Goal: Check status: Check status

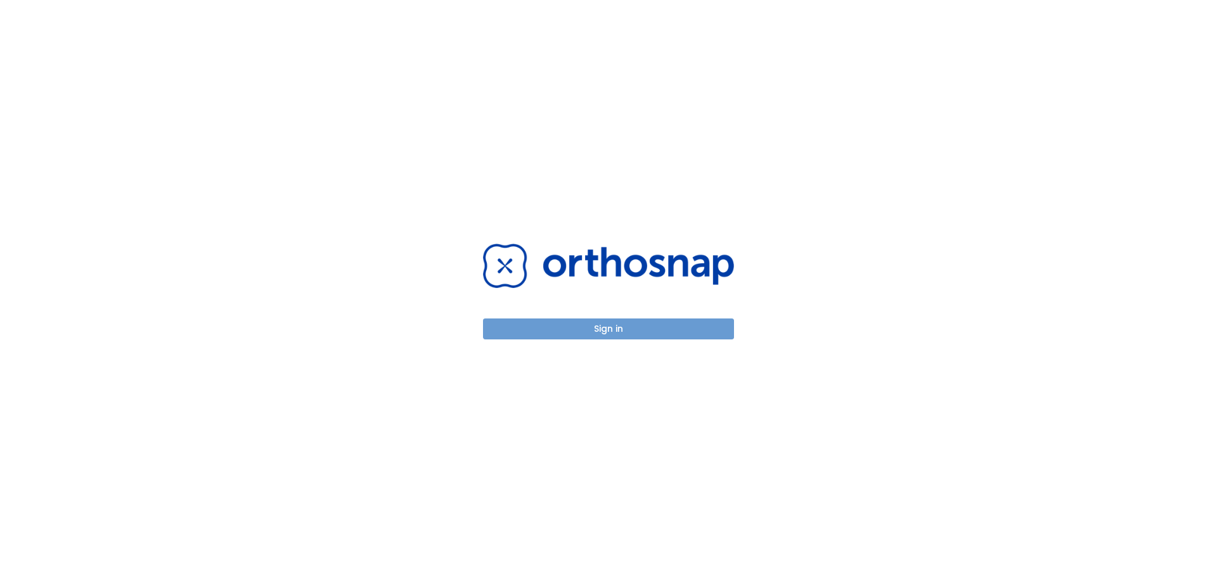
click at [608, 323] on button "Sign in" at bounding box center [608, 328] width 251 height 21
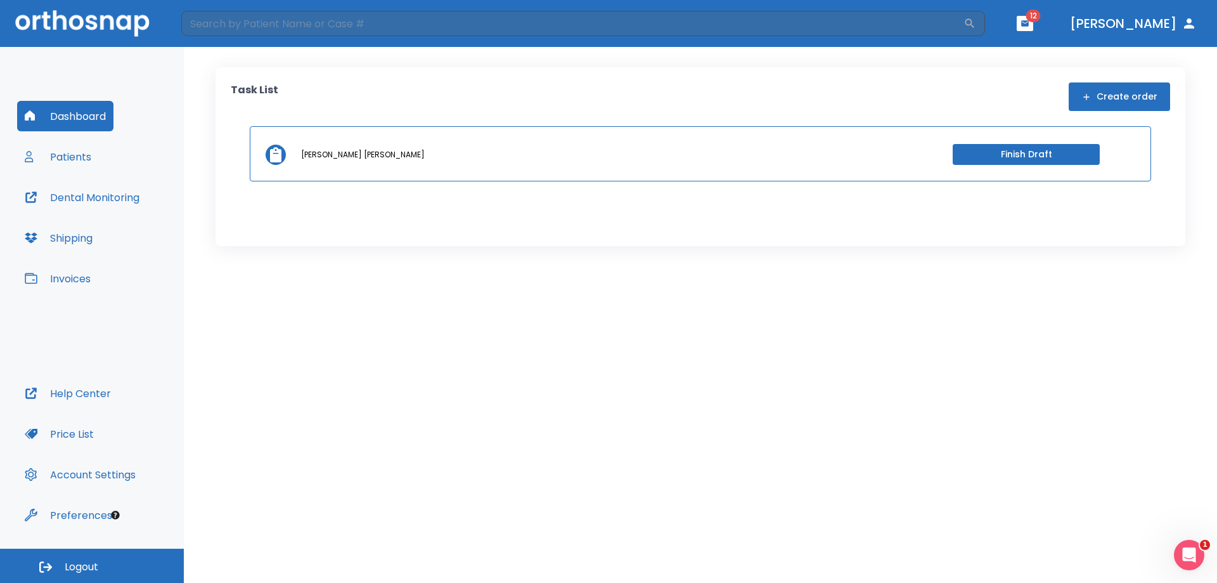
click at [74, 156] on button "Patients" at bounding box center [58, 156] width 82 height 30
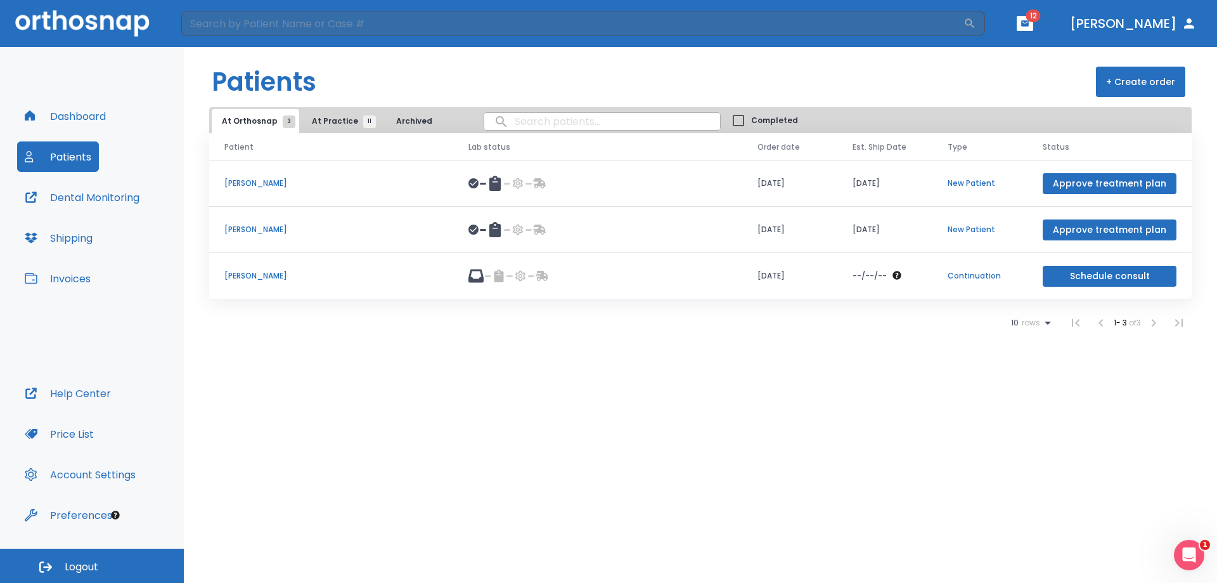
click at [321, 127] on button "At Practice 11" at bounding box center [341, 121] width 78 height 24
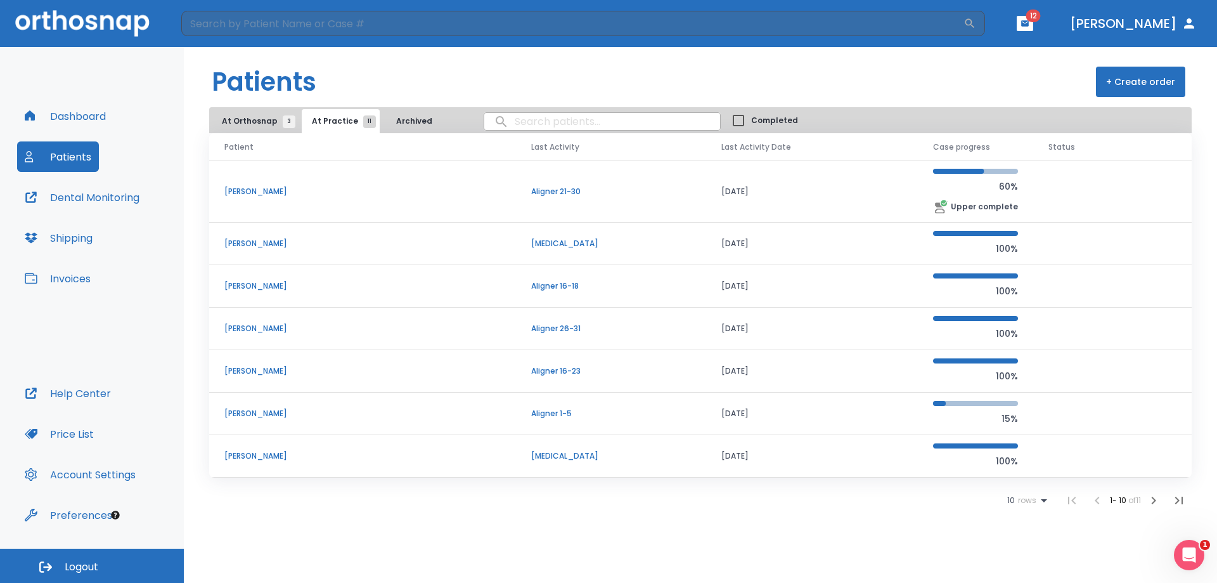
scroll to position [127, 0]
click at [281, 368] on p "[PERSON_NAME]" at bounding box center [362, 369] width 276 height 11
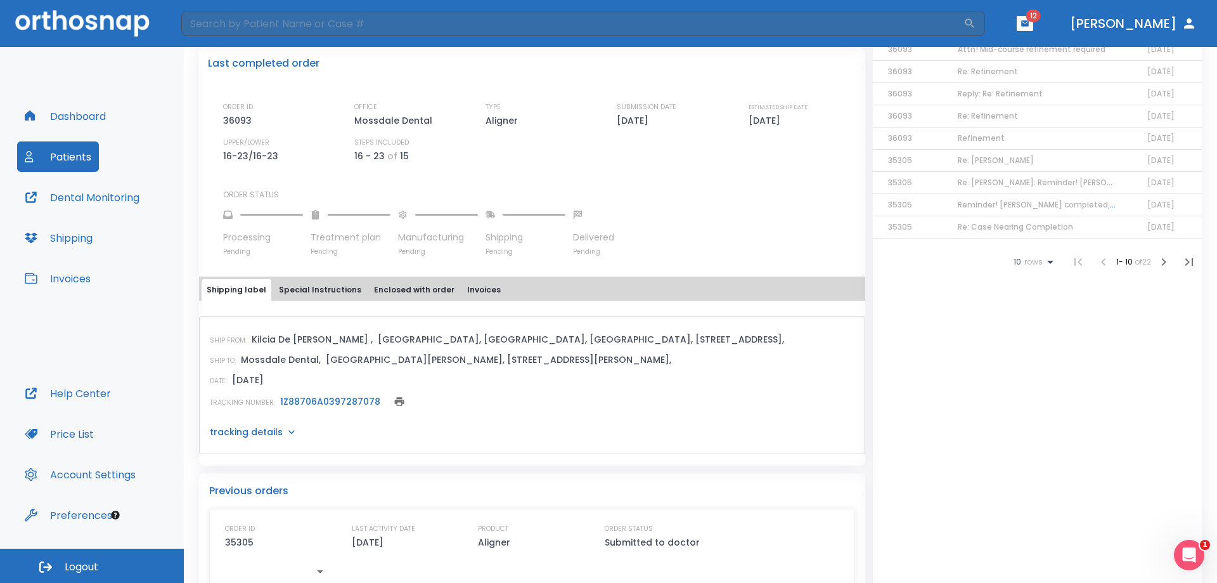
scroll to position [380, 0]
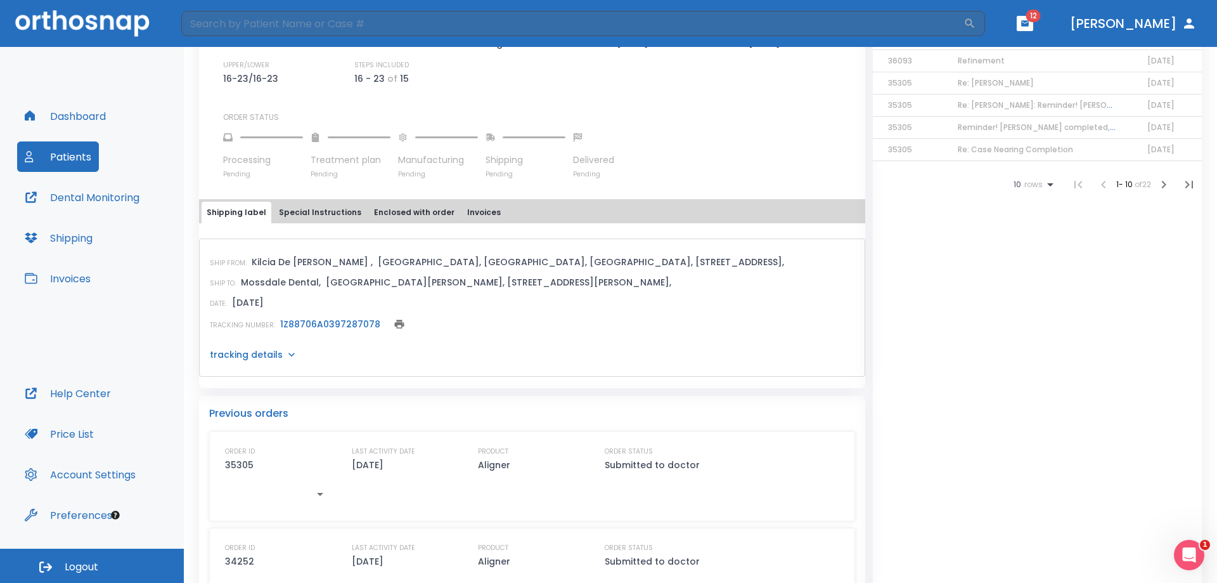
click at [306, 326] on link "1Z88706A0397287078" at bounding box center [330, 324] width 100 height 13
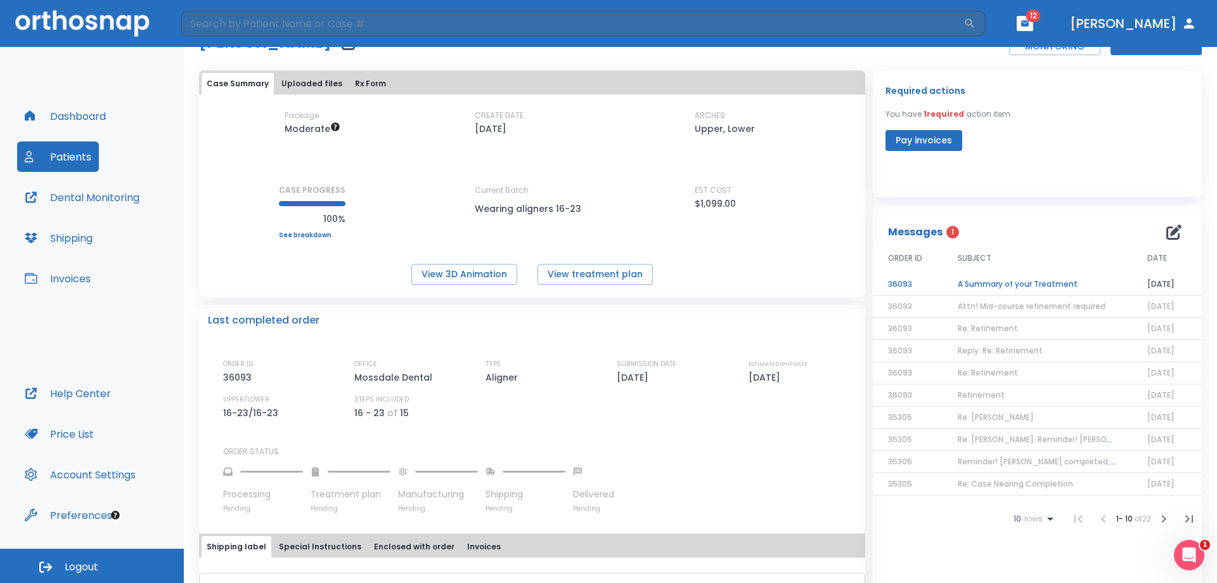
scroll to position [0, 0]
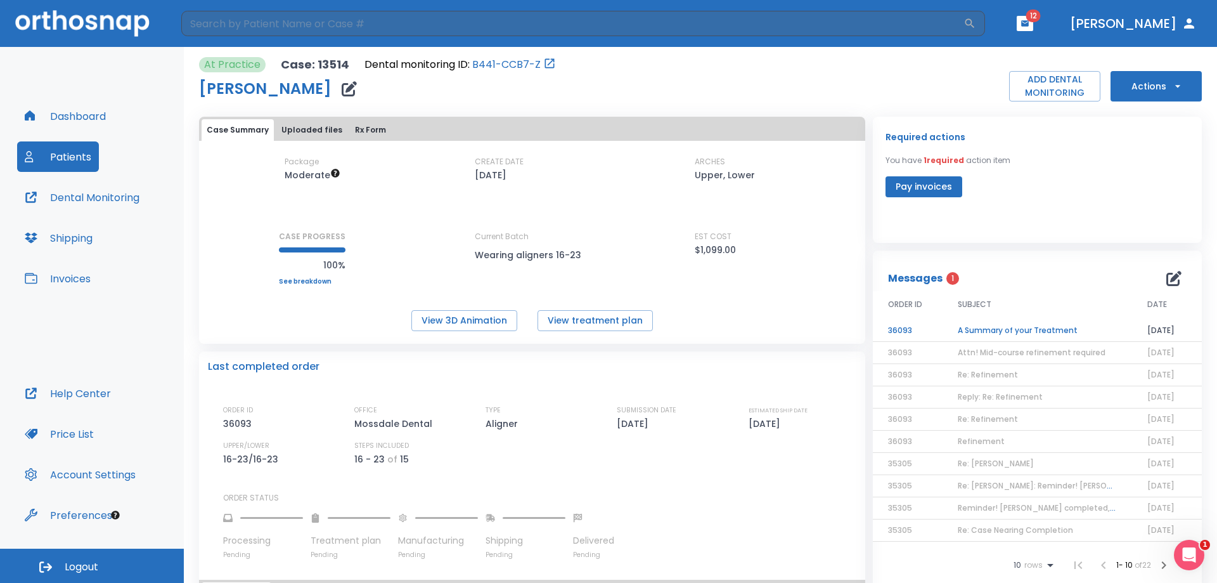
click at [1166, 41] on header "​ 12 Dr. Tath" at bounding box center [608, 23] width 1217 height 47
click at [1172, 31] on button "[PERSON_NAME]" at bounding box center [1133, 23] width 137 height 23
click at [1184, 29] on icon "button" at bounding box center [1189, 23] width 15 height 15
